Goal: Transaction & Acquisition: Purchase product/service

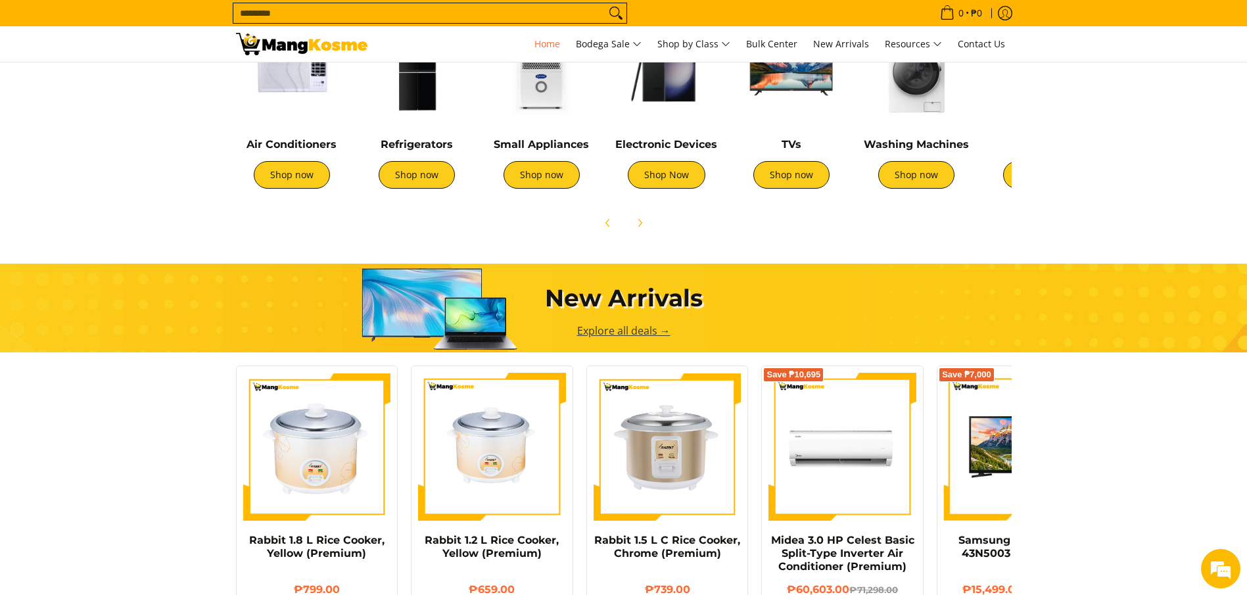
scroll to position [690, 0]
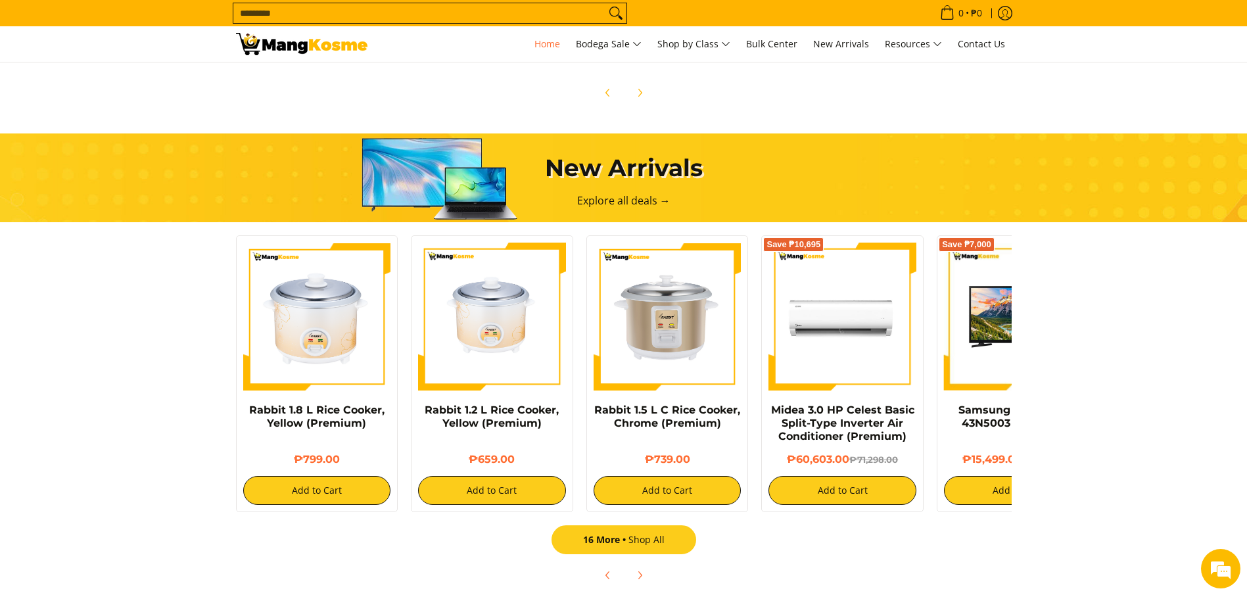
click at [671, 538] on link "16 More Shop All" at bounding box center [624, 539] width 145 height 29
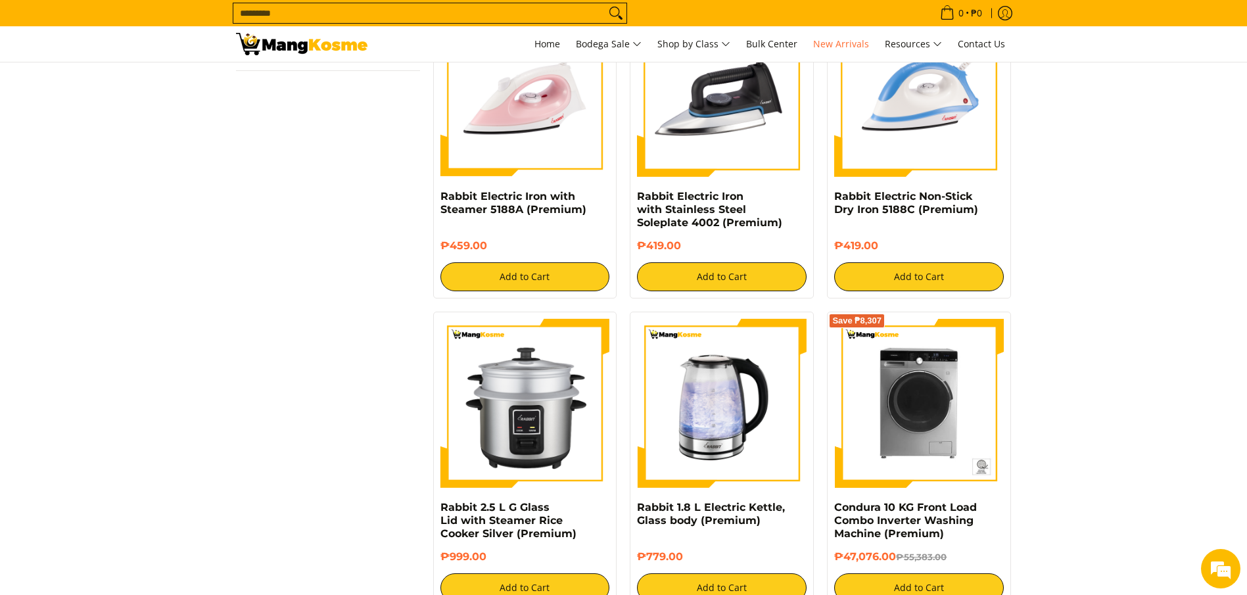
scroll to position [1479, 0]
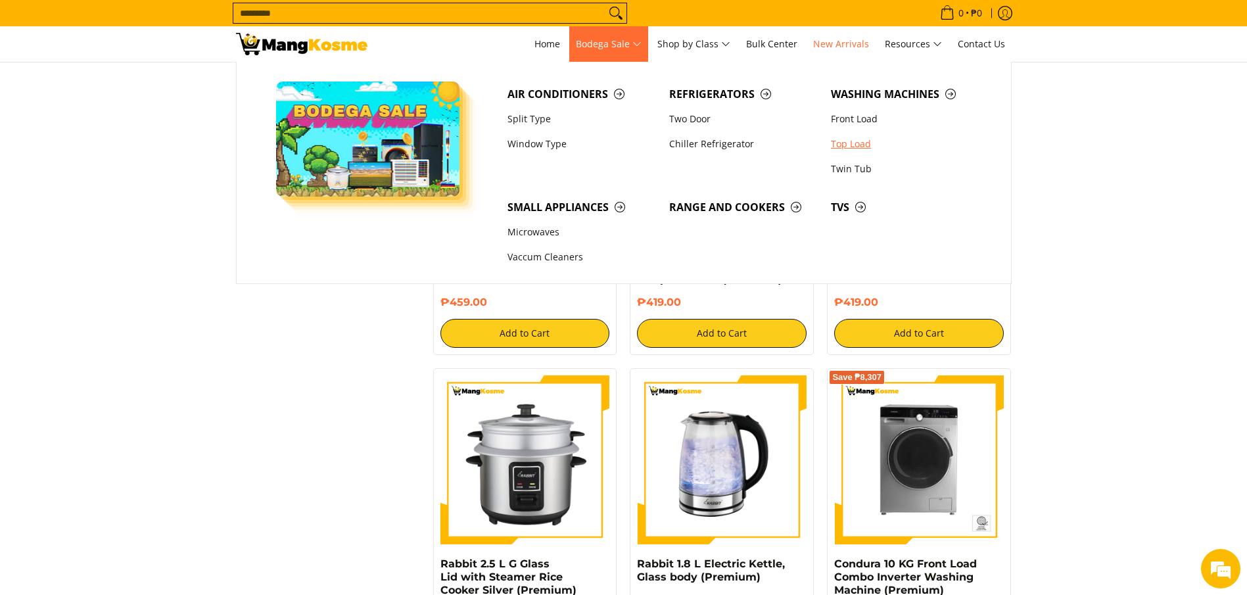
click at [856, 141] on link "Top Load" at bounding box center [905, 143] width 162 height 25
